Goal: Transaction & Acquisition: Purchase product/service

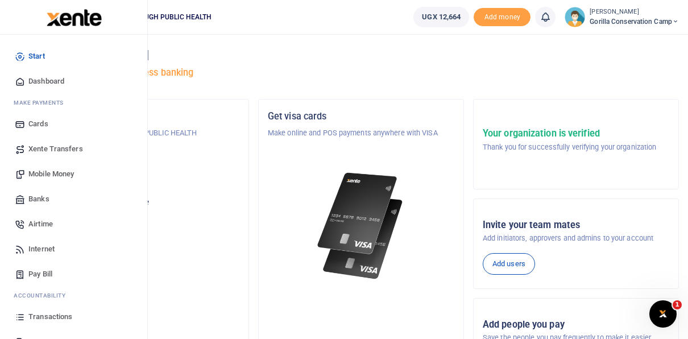
click at [50, 150] on span "Xente Transfers" at bounding box center [55, 148] width 55 height 11
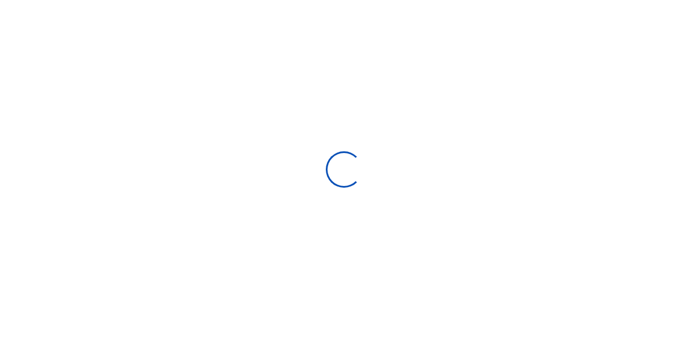
select select
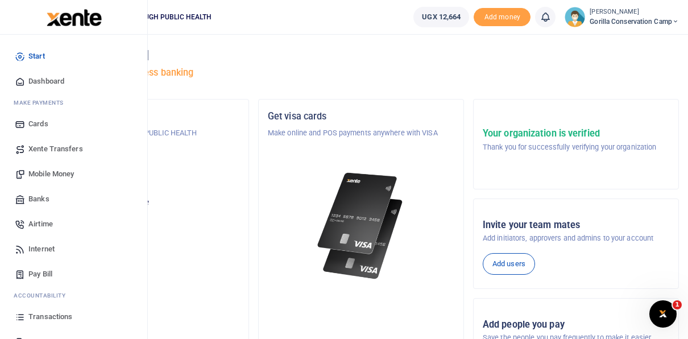
click at [36, 248] on span "Internet" at bounding box center [41, 248] width 26 height 11
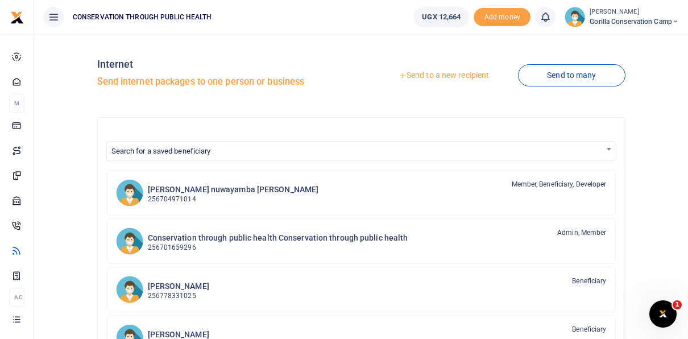
click at [437, 75] on link "Send to a new recipient" at bounding box center [444, 75] width 148 height 20
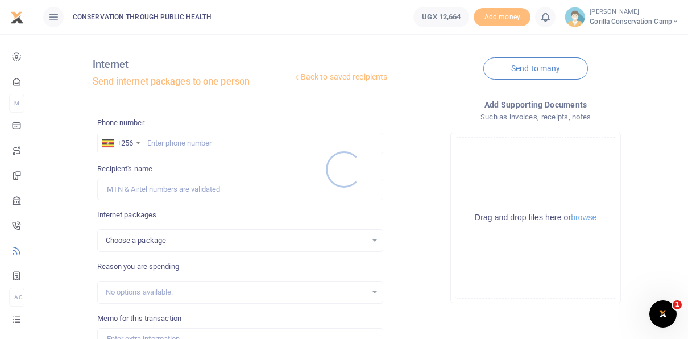
click at [152, 136] on div at bounding box center [344, 169] width 688 height 339
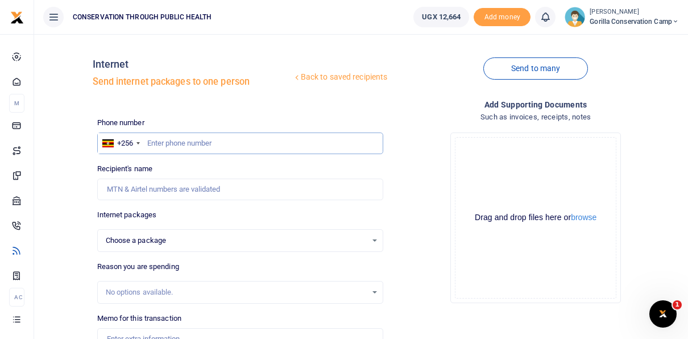
click at [152, 143] on input "text" at bounding box center [240, 144] width 287 height 22
type input "770833346"
select select
type input "[PERSON_NAME]"
type input "770833346"
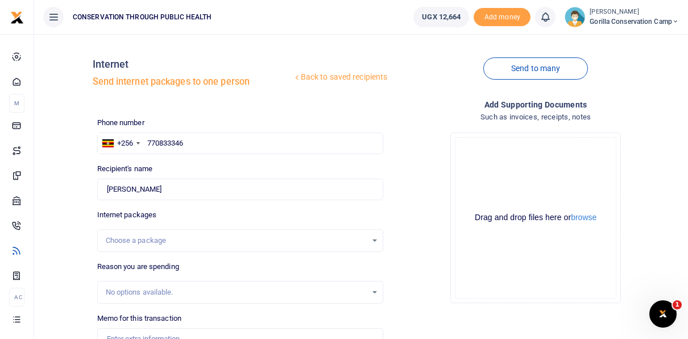
click at [378, 238] on div "Choose a package" at bounding box center [241, 240] width 286 height 13
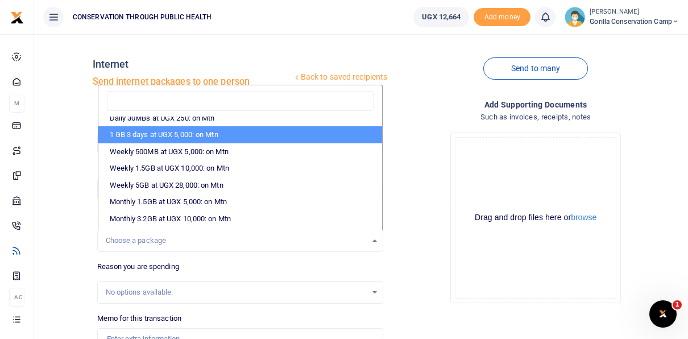
scroll to position [114, 0]
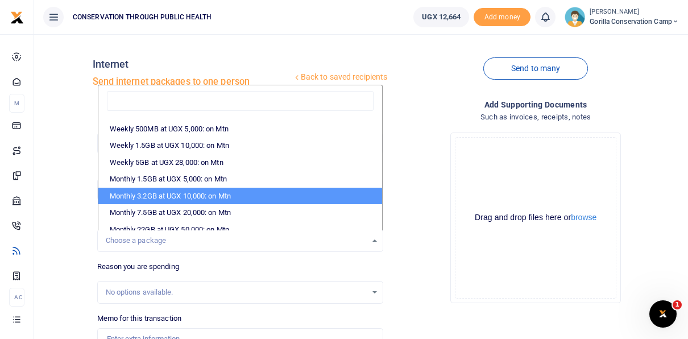
click at [311, 193] on li "Monthly 3.2GB at UGX 10,000: on Mtn" at bounding box center [240, 196] width 284 height 17
select select "CXpJYDqUGIMMdw3YXKilkAodr3ix5COxtSAAEpX/Zl7FAxMIqXt/dw=="
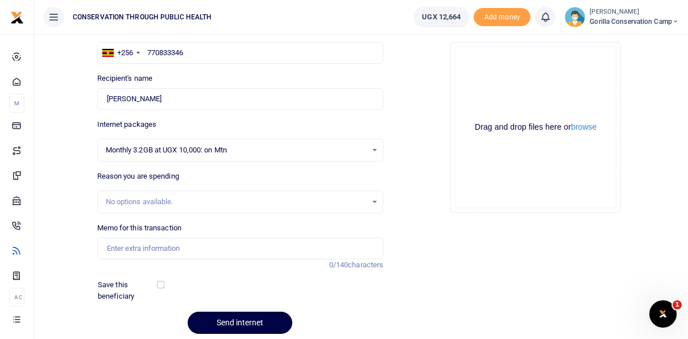
scroll to position [91, 0]
click at [377, 203] on div "No options available." at bounding box center [241, 201] width 286 height 13
click at [224, 250] on input "Memo for this transaction" at bounding box center [240, 248] width 287 height 22
type input "Internet for August 2025"
click at [160, 283] on input "checkbox" at bounding box center [160, 283] width 7 height 7
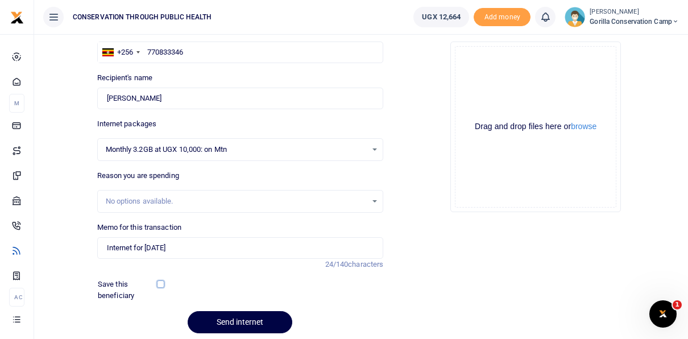
checkbox input "true"
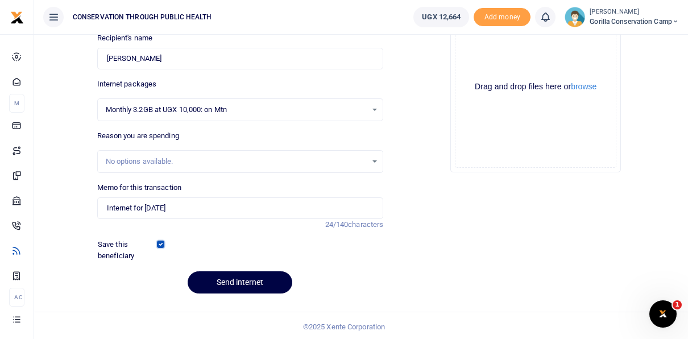
scroll to position [132, 0]
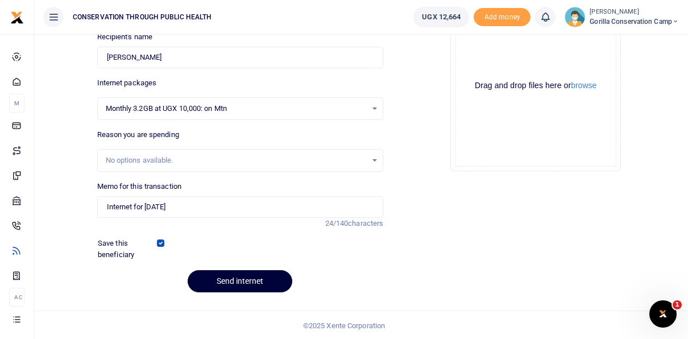
click at [254, 278] on button "Send internet" at bounding box center [240, 281] width 105 height 22
